Goal: Complete application form

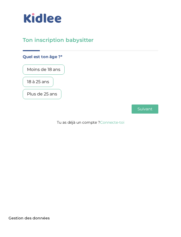
click at [46, 84] on div "18 à 25 ans" at bounding box center [38, 82] width 31 height 10
click at [151, 108] on span "Suivant" at bounding box center [144, 108] width 15 height 5
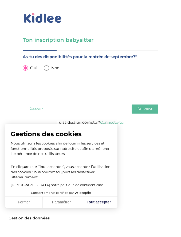
click at [98, 203] on button "Tout accepter" at bounding box center [98, 202] width 37 height 11
checkbox input "true"
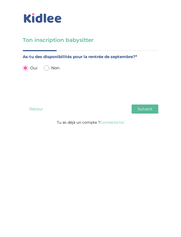
click at [146, 110] on span "Suivant" at bounding box center [144, 108] width 15 height 5
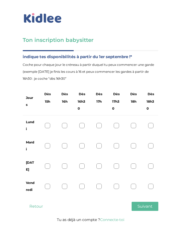
click at [100, 125] on div at bounding box center [98, 125] width 5 height 5
click at [98, 127] on icon at bounding box center [99, 126] width 4 height 4
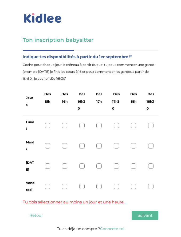
click at [66, 124] on div at bounding box center [64, 125] width 5 height 5
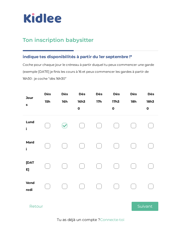
click at [63, 144] on div at bounding box center [64, 145] width 5 height 5
click at [66, 167] on div at bounding box center [64, 165] width 5 height 5
click at [64, 187] on div at bounding box center [64, 186] width 5 height 5
click at [141, 209] on button "Suivant" at bounding box center [144, 206] width 27 height 9
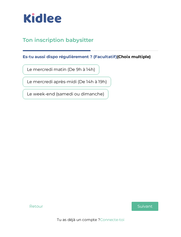
click at [86, 94] on div "Le week-end (samedi ou dimanche)" at bounding box center [66, 94] width 86 height 10
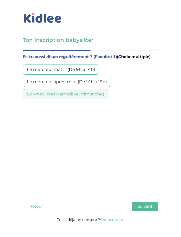
click at [90, 82] on div "Le mercredi après-midi (De 14h à 19h)" at bounding box center [67, 82] width 88 height 10
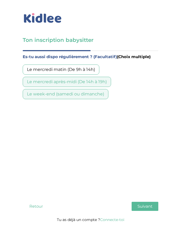
click at [137, 206] on span "Suivant" at bounding box center [144, 206] width 15 height 5
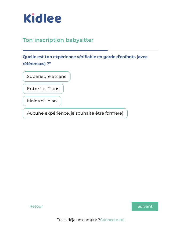
click at [54, 99] on div "Moins d'un an" at bounding box center [42, 101] width 38 height 10
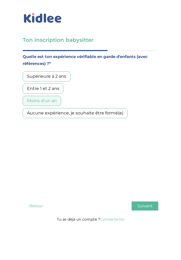
click at [145, 206] on span "Suivant" at bounding box center [144, 206] width 15 height 5
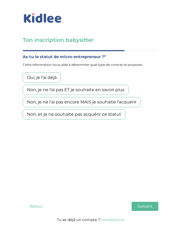
click at [109, 115] on div "Non, et je ne souhaite pas acquérir ce statut" at bounding box center [74, 114] width 103 height 10
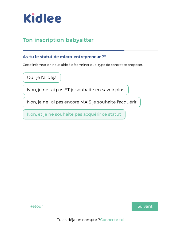
click at [143, 206] on span "Suivant" at bounding box center [144, 206] width 15 height 5
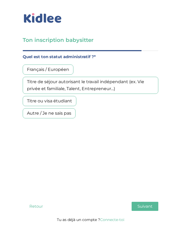
click at [66, 69] on div "Français / Européen" at bounding box center [48, 69] width 51 height 10
click at [140, 207] on span "Suivant" at bounding box center [144, 206] width 15 height 5
